Goal: Task Accomplishment & Management: Use online tool/utility

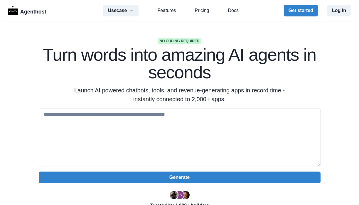
scroll to position [46, 0]
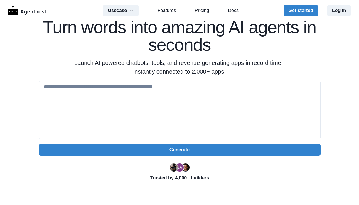
click at [136, 73] on p "Launch AI powered chatbots, tools, and revenue-generating apps in record time -…" at bounding box center [179, 67] width 225 height 18
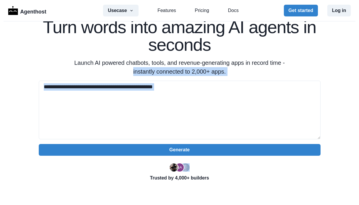
drag, startPoint x: 136, startPoint y: 73, endPoint x: 203, endPoint y: 77, distance: 66.7
click at [203, 77] on div "No coding required Turn words into amazing AI agents in seconds Launch AI power…" at bounding box center [179, 108] width 300 height 194
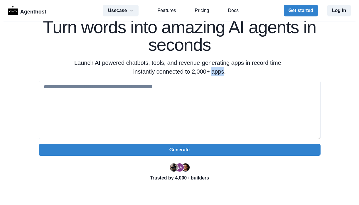
click at [215, 73] on p "Launch AI powered chatbots, tools, and revenue-generating apps in record time -…" at bounding box center [179, 67] width 225 height 18
click at [222, 72] on p "Launch AI powered chatbots, tools, and revenue-generating apps in record time -…" at bounding box center [179, 67] width 225 height 18
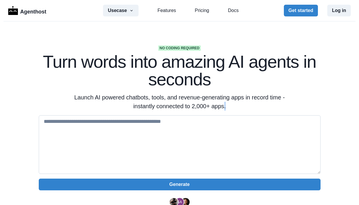
scroll to position [0, 0]
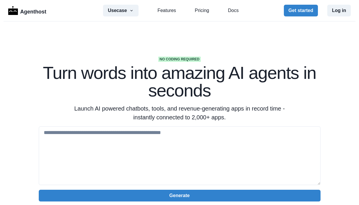
click at [192, 117] on p "Launch AI powered chatbots, tools, and revenue-generating apps in record time -…" at bounding box center [179, 113] width 225 height 18
click at [124, 9] on button "Usecase" at bounding box center [121, 11] width 36 height 12
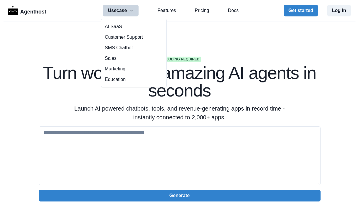
click at [124, 9] on button "Usecase" at bounding box center [121, 11] width 36 height 12
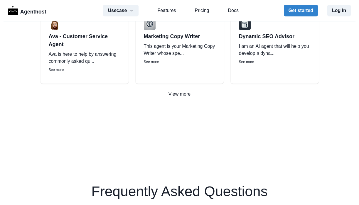
scroll to position [611, 0]
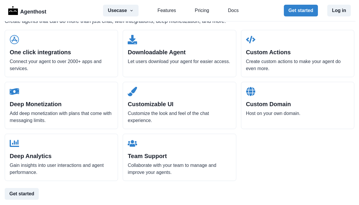
click at [12, 53] on h2 "One click integrations" at bounding box center [61, 52] width 103 height 7
drag, startPoint x: 12, startPoint y: 53, endPoint x: 61, endPoint y: 52, distance: 48.7
click at [61, 52] on h2 "One click integrations" at bounding box center [61, 52] width 103 height 7
click at [141, 56] on div "Downloadable Agent Let users download your agent for easier access." at bounding box center [179, 53] width 113 height 47
drag, startPoint x: 141, startPoint y: 56, endPoint x: 163, endPoint y: 54, distance: 22.2
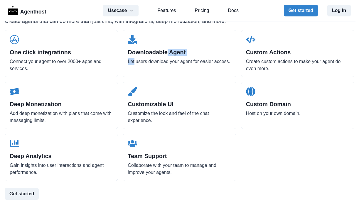
click at [165, 55] on div "Downloadable Agent Let users download your agent for easier access." at bounding box center [179, 53] width 113 height 47
click at [146, 53] on h2 "Downloadable Agent" at bounding box center [179, 52] width 103 height 7
drag, startPoint x: 149, startPoint y: 52, endPoint x: 167, endPoint y: 52, distance: 17.9
click at [167, 52] on h2 "Downloadable Agent" at bounding box center [179, 52] width 103 height 7
click at [128, 61] on p "Let users download your agent for easier access." at bounding box center [179, 61] width 103 height 7
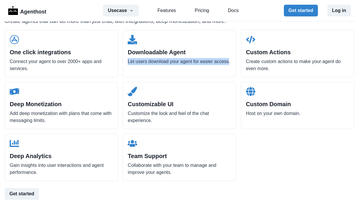
drag, startPoint x: 128, startPoint y: 61, endPoint x: 137, endPoint y: 67, distance: 10.8
click at [137, 65] on p "Let users download your agent for easier access." at bounding box center [179, 61] width 103 height 7
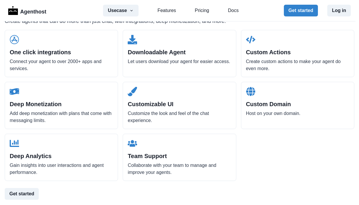
click at [132, 116] on p "Customize the look and feel of the chat experience." at bounding box center [179, 117] width 103 height 14
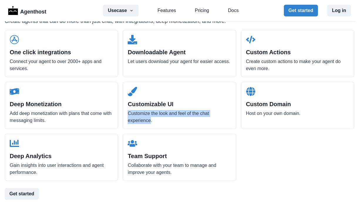
drag, startPoint x: 132, startPoint y: 116, endPoint x: 144, endPoint y: 119, distance: 12.5
click at [144, 119] on p "Customize the look and feel of the chat experience." at bounding box center [179, 117] width 103 height 14
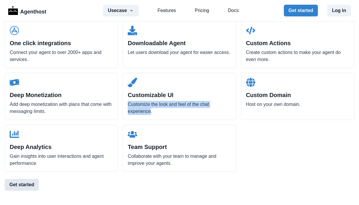
click at [33, 180] on button "Get started" at bounding box center [22, 185] width 34 height 12
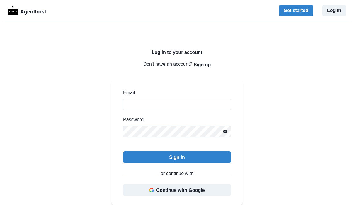
drag, startPoint x: 65, startPoint y: 107, endPoint x: 62, endPoint y: 109, distance: 3.3
click at [168, 190] on button "Continue with Google" at bounding box center [177, 190] width 108 height 12
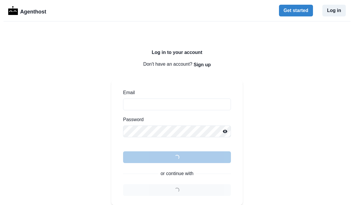
click at [80, 117] on div "Log in to your account Don't have an account? Sign up Email Password Loading...…" at bounding box center [177, 167] width 354 height 293
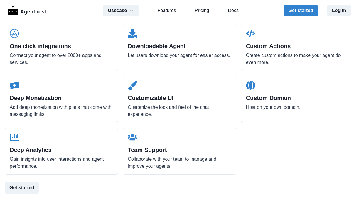
scroll to position [655, 0]
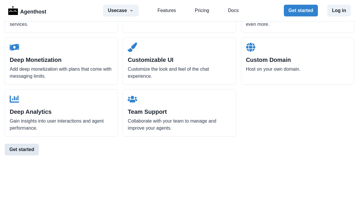
click at [27, 155] on div "Agenthost Usecase AI SaaS Customer Support SMS Chatbot Sales Marketing Educatio…" at bounding box center [179, 102] width 359 height 205
click at [26, 149] on button "Get started" at bounding box center [22, 150] width 34 height 12
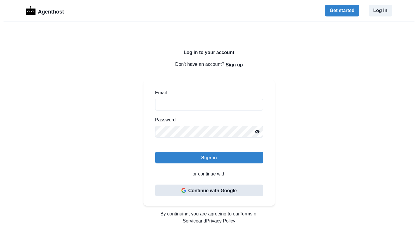
click at [197, 194] on button "Continue with Google" at bounding box center [209, 190] width 108 height 12
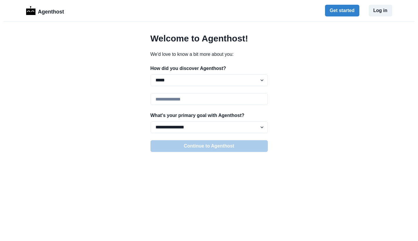
click at [182, 73] on div "**********" at bounding box center [209, 75] width 117 height 21
select select "******"
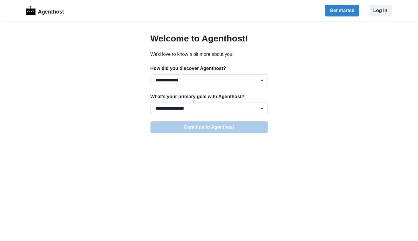
select select "**********"
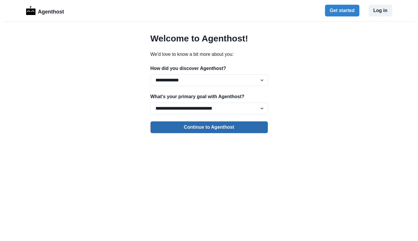
click at [185, 128] on button "Continue to Agenthost" at bounding box center [209, 127] width 117 height 12
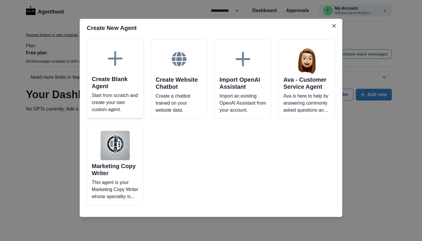
click at [117, 79] on h2 "Create Blank Agent" at bounding box center [115, 82] width 47 height 14
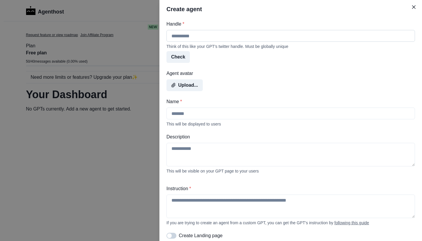
click at [197, 38] on input "Handle *" at bounding box center [291, 36] width 249 height 12
click at [182, 55] on button "Check" at bounding box center [178, 57] width 23 height 12
click at [205, 40] on input "Handle *" at bounding box center [291, 36] width 249 height 12
click at [187, 57] on button "Check" at bounding box center [178, 57] width 23 height 12
click at [204, 36] on input "Handle *" at bounding box center [291, 36] width 249 height 12
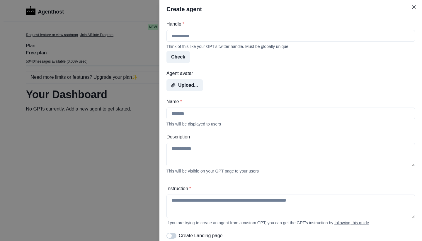
click at [170, 47] on div "Think of this like your GPT's twitter handle. Must be globally unique" at bounding box center [291, 46] width 249 height 5
drag, startPoint x: 170, startPoint y: 47, endPoint x: 243, endPoint y: 48, distance: 73.4
click at [243, 48] on div "Think of this like your GPT's twitter handle. Must be globally unique" at bounding box center [291, 46] width 249 height 5
click at [241, 48] on div "Think of this like your GPT's twitter handle. Must be globally unique" at bounding box center [291, 46] width 249 height 5
drag, startPoint x: 241, startPoint y: 48, endPoint x: 173, endPoint y: 46, distance: 68.1
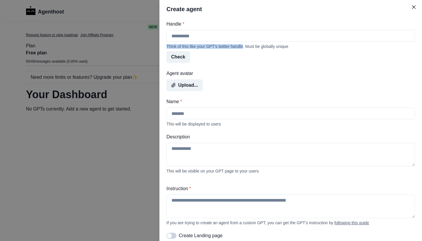
click at [173, 46] on div "Think of this like your GPT's twitter handle. Must be globally unique" at bounding box center [291, 46] width 249 height 5
click at [180, 37] on input "Handle *" at bounding box center [291, 36] width 249 height 12
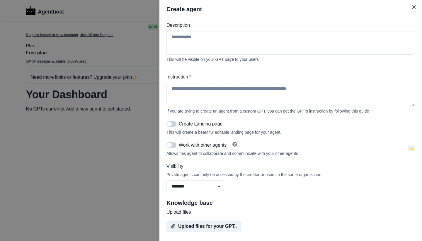
scroll to position [117, 0]
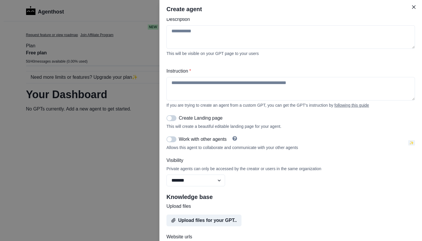
click at [302, 149] on div "Allows this agent to collaborate and communicate with your other agents" at bounding box center [287, 147] width 240 height 5
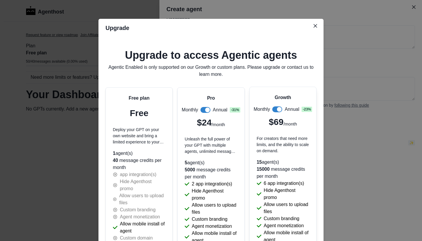
click at [286, 151] on div "Upgrade Upgrade to access Agentic agents Agentic Enabled is only supported on o…" at bounding box center [211, 120] width 422 height 241
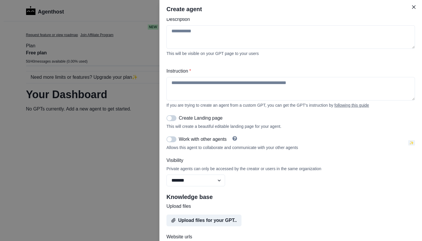
click at [294, 150] on div "Allows this agent to collaborate and communicate with your other agents" at bounding box center [287, 147] width 240 height 5
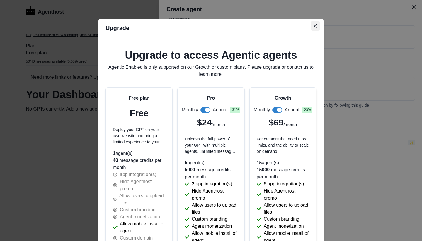
click at [316, 26] on button "Close" at bounding box center [315, 25] width 9 height 9
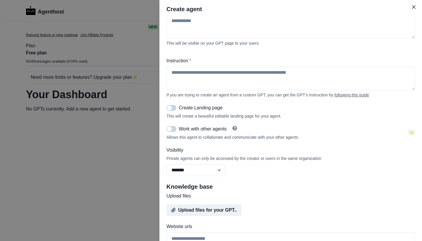
scroll to position [149, 0]
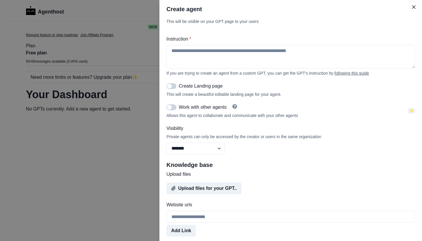
click at [409, 112] on span "✨" at bounding box center [412, 110] width 7 height 5
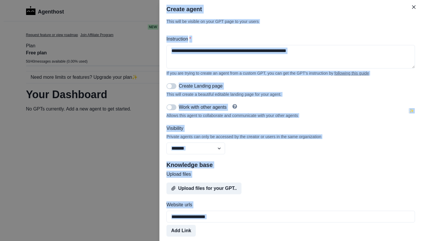
click at [409, 113] on div "Upgrade Upgrade to access Agentic agents Agentic Enabled is only supported on o…" at bounding box center [211, 120] width 422 height 241
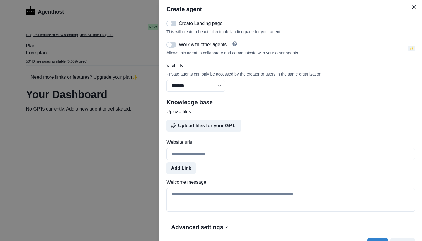
scroll to position [225, 0]
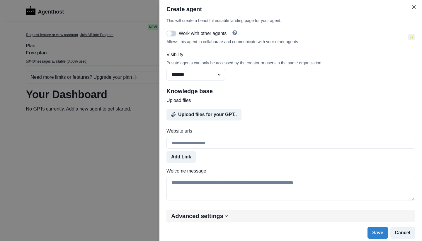
click at [214, 214] on h2 "Advanced settings" at bounding box center [197, 215] width 52 height 7
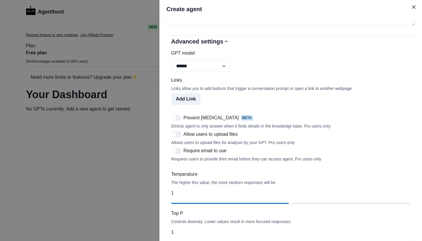
scroll to position [346, 0]
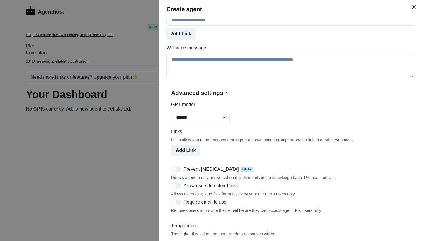
click at [174, 141] on div "Links allow you to add buttons that trigger a conversation prompt or open a lin…" at bounding box center [290, 139] width 239 height 5
drag, startPoint x: 174, startPoint y: 141, endPoint x: 273, endPoint y: 141, distance: 99.5
click at [273, 141] on div "Links allow you to add buttons that trigger a conversation prompt or open a lin…" at bounding box center [290, 139] width 239 height 5
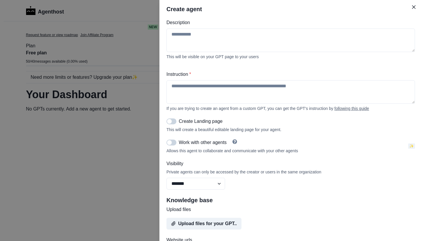
scroll to position [0, 0]
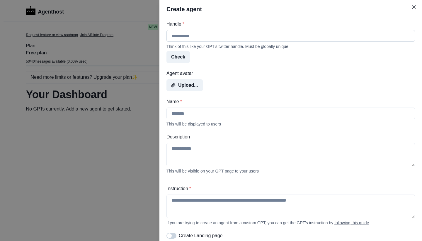
click at [198, 37] on input "Handle *" at bounding box center [291, 36] width 249 height 12
type input "***"
click at [182, 63] on div "Handle * *** Think of this like your GPT's twitter handle. Must be globally uni…" at bounding box center [291, 162] width 249 height 283
click at [181, 60] on button "Check" at bounding box center [178, 57] width 23 height 12
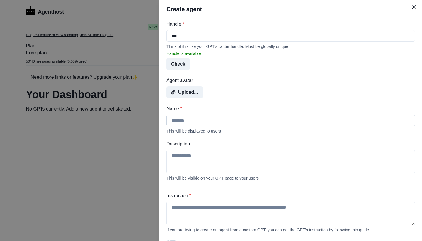
click at [239, 126] on input "Name *" at bounding box center [291, 120] width 249 height 12
type input "***"
click at [210, 162] on textarea "Description" at bounding box center [291, 161] width 249 height 23
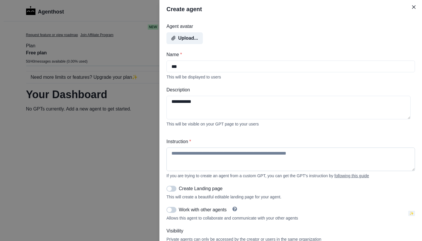
type textarea "**********"
click at [203, 154] on textarea "Instruction *" at bounding box center [291, 158] width 249 height 23
paste textarea "*"
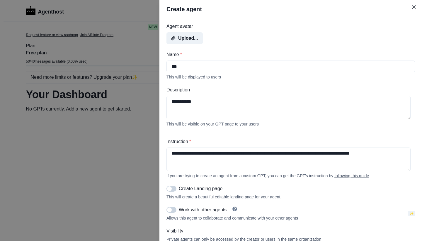
type textarea "**********"
click at [173, 189] on span at bounding box center [172, 188] width 10 height 6
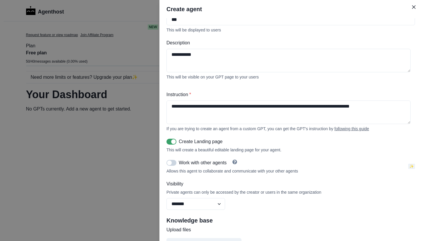
scroll to position [109, 0]
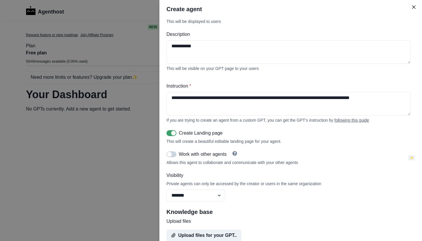
click at [171, 156] on span at bounding box center [169, 154] width 5 height 5
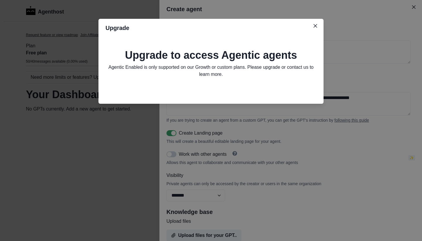
click at [233, 151] on div "Upgrade Upgrade to access Agentic agents Agentic Enabled is only supported on o…" at bounding box center [211, 120] width 422 height 241
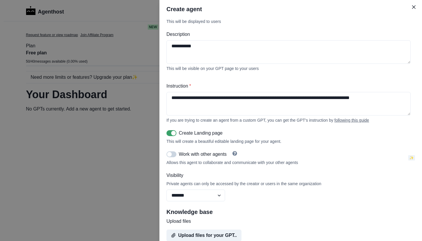
click at [237, 155] on icon "Help" at bounding box center [235, 153] width 5 height 5
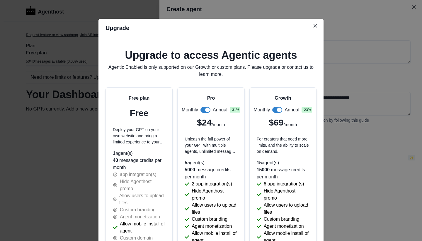
click at [388, 132] on div "Upgrade Upgrade to access Agentic agents Agentic Enabled is only supported on o…" at bounding box center [211, 120] width 422 height 241
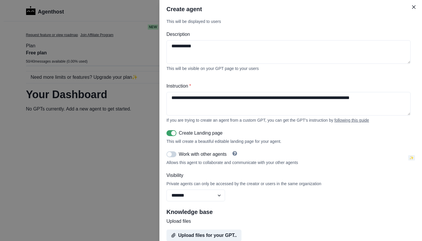
click at [238, 155] on icon "Help" at bounding box center [235, 153] width 5 height 5
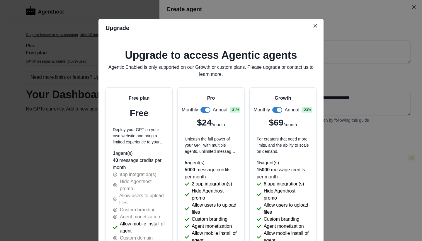
click at [356, 93] on div "Upgrade Upgrade to access Agentic agents Agentic Enabled is only supported on o…" at bounding box center [211, 120] width 422 height 241
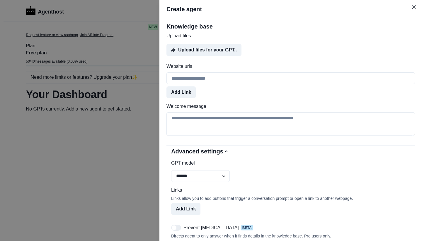
scroll to position [342, 0]
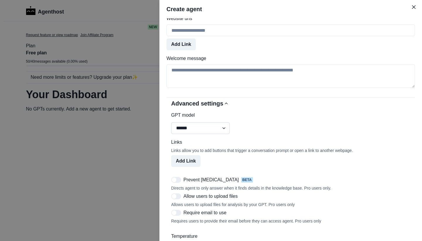
select select "**********"
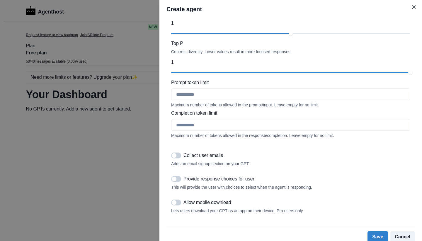
scroll to position [519, 0]
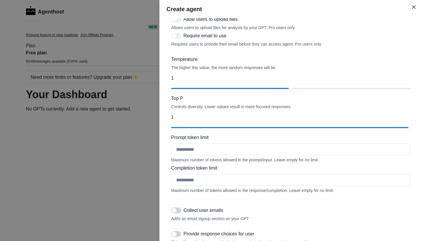
click at [208, 89] on div at bounding box center [231, 88] width 120 height 1
click at [207, 90] on div at bounding box center [290, 88] width 239 height 4
click at [218, 91] on div "slider-ex-1" at bounding box center [218, 88] width 5 height 5
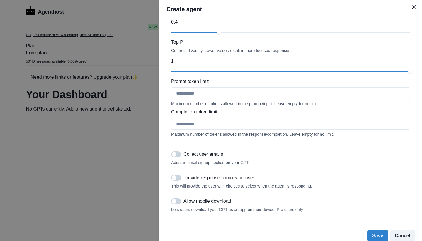
scroll to position [583, 0]
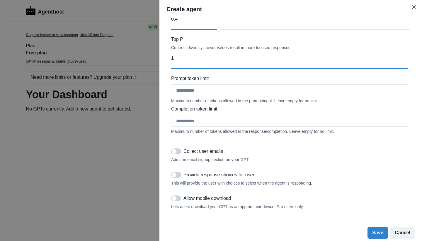
click at [182, 176] on div "Provide response choices for user" at bounding box center [290, 174] width 239 height 7
click at [177, 173] on span at bounding box center [176, 175] width 10 height 6
click at [177, 173] on span at bounding box center [178, 174] width 5 height 5
click at [373, 233] on button "Save" at bounding box center [378, 233] width 20 height 12
